Goal: Information Seeking & Learning: Learn about a topic

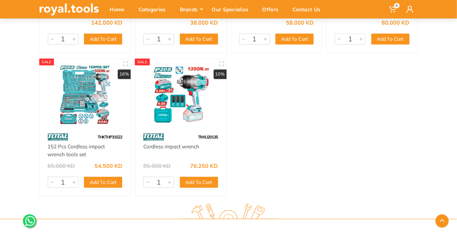
scroll to position [2936, 0]
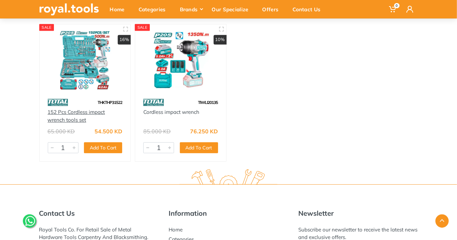
click at [78, 113] on link "152 Pcs Cordless impact wrench tools set" at bounding box center [76, 116] width 57 height 14
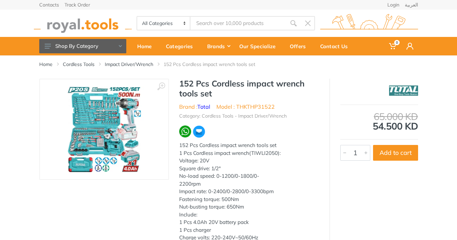
click at [109, 130] on img at bounding box center [104, 129] width 86 height 86
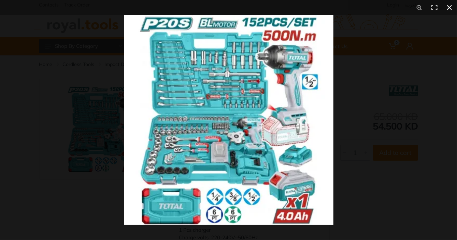
click at [101, 128] on div at bounding box center [228, 120] width 457 height 240
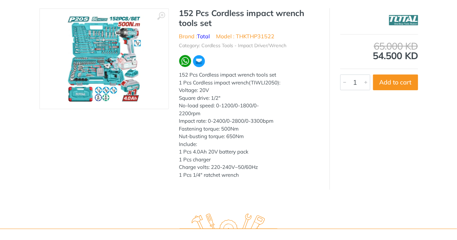
scroll to position [171, 0]
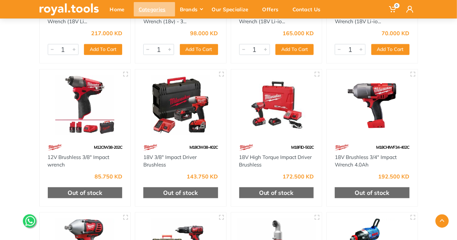
click at [161, 9] on div "Categories" at bounding box center [154, 9] width 41 height 14
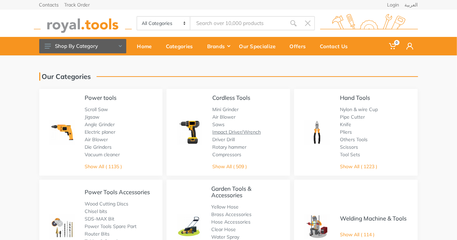
click at [233, 132] on link "Impact Driver/Wrench" at bounding box center [236, 132] width 48 height 6
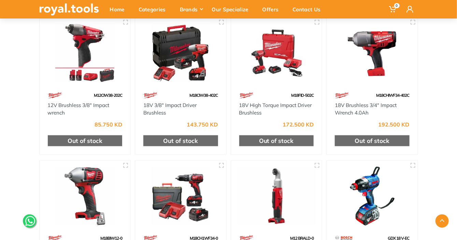
scroll to position [376, 0]
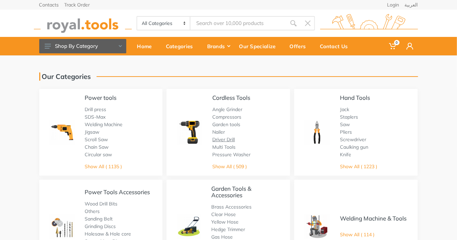
click at [227, 141] on link "Driver Drill" at bounding box center [223, 139] width 23 height 6
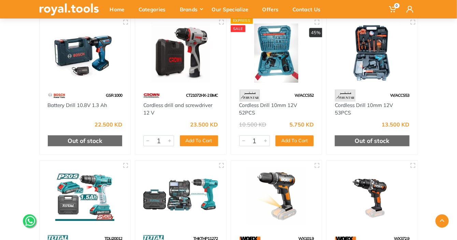
scroll to position [1332, 0]
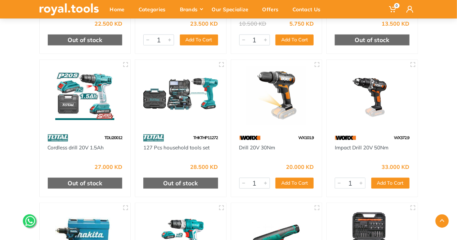
click at [96, 114] on img at bounding box center [85, 95] width 79 height 59
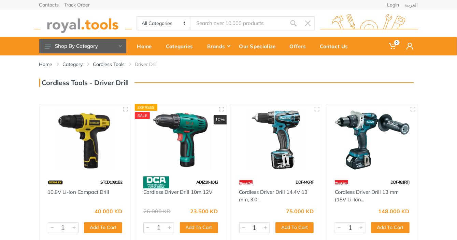
drag, startPoint x: 229, startPoint y: 155, endPoint x: 222, endPoint y: 42, distance: 112.9
